Goal: Task Accomplishment & Management: Use online tool/utility

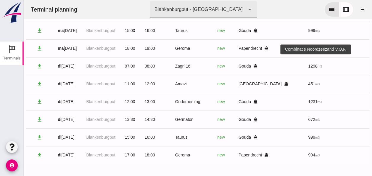
scroll to position [0, 157]
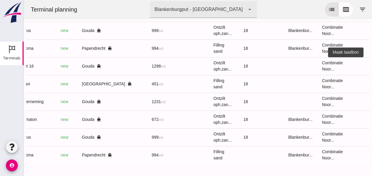
click at [372, 63] on icon "receipt_long" at bounding box center [375, 65] width 5 height 5
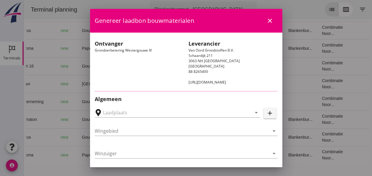
type input "Loswal Fa. J. Bos&Zonen, [GEOGRAPHIC_DATA]"
type input "Zagri 16"
type input "[PERSON_NAME]"
type input "1298"
type input "Ontzilt oph.zand [75] (6120)"
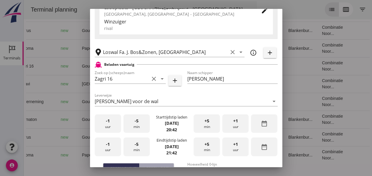
scroll to position [118, 0]
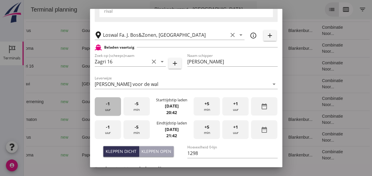
click at [107, 108] on div "-1 uur" at bounding box center [108, 106] width 26 height 19
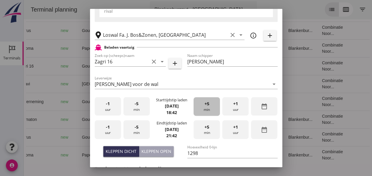
click at [206, 108] on div "+5 min" at bounding box center [207, 106] width 26 height 19
click at [204, 108] on div "+5 min" at bounding box center [207, 106] width 26 height 19
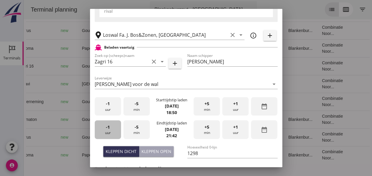
click at [113, 129] on div "-1 uur" at bounding box center [108, 129] width 26 height 19
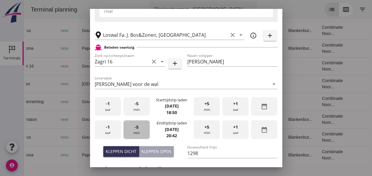
click at [140, 130] on div "-5 min" at bounding box center [137, 129] width 26 height 19
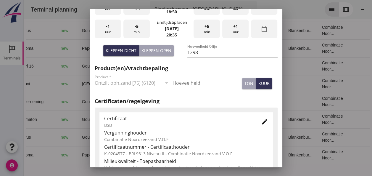
scroll to position [237, 0]
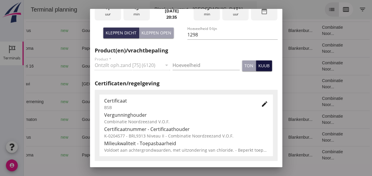
click at [259, 66] on div "kuub" at bounding box center [264, 65] width 11 height 6
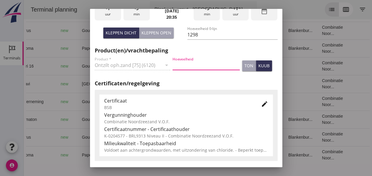
drag, startPoint x: 175, startPoint y: 64, endPoint x: 187, endPoint y: 64, distance: 11.8
click at [176, 64] on input "Hoeveelheid" at bounding box center [206, 64] width 67 height 9
type input "1298"
click at [261, 105] on icon "edit" at bounding box center [264, 103] width 7 height 7
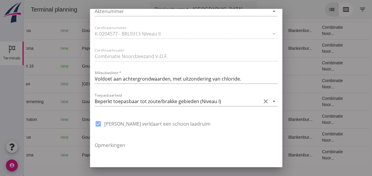
scroll to position [415, 0]
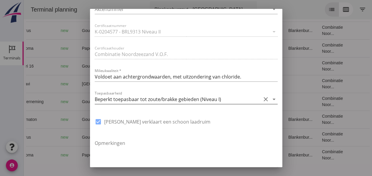
click at [271, 98] on icon "arrow_drop_down" at bounding box center [274, 99] width 7 height 7
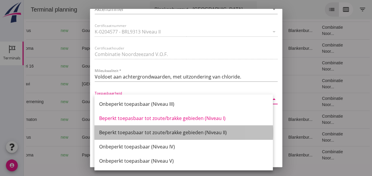
click at [217, 134] on div "Beperkt toepasbaar tot zoute/brakke gebieden (Niveau II)" at bounding box center [183, 132] width 169 height 7
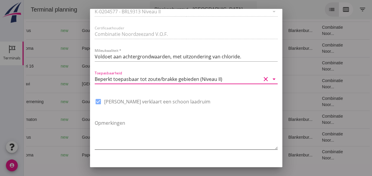
scroll to position [449, 0]
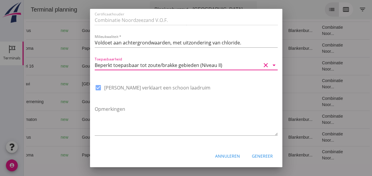
click at [263, 155] on div "Genereer" at bounding box center [262, 156] width 21 height 6
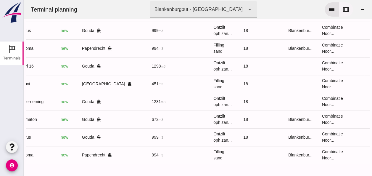
click at [343, 8] on icon "calendar_view_week" at bounding box center [346, 9] width 7 height 7
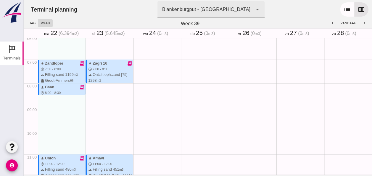
scroll to position [106, 0]
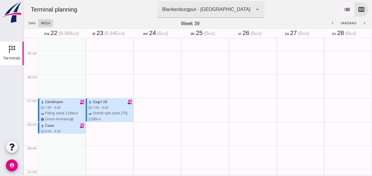
click at [344, 9] on icon "list" at bounding box center [347, 9] width 7 height 7
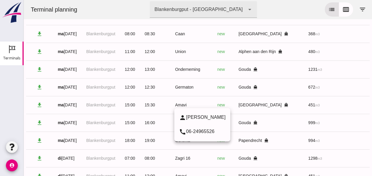
scroll to position [118, 0]
